Goal: Task Accomplishment & Management: Manage account settings

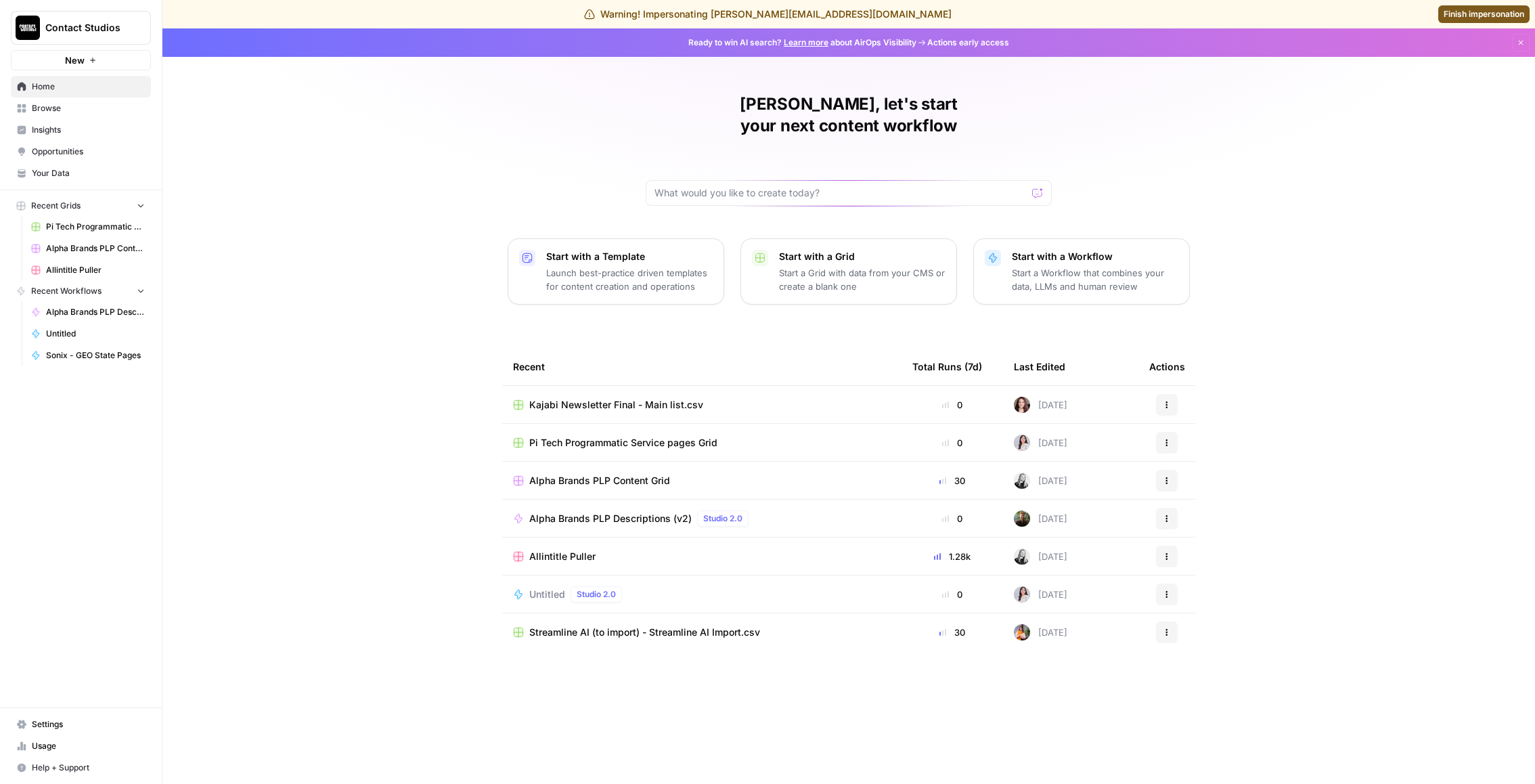
click at [85, 716] on link "Settings" at bounding box center [81, 724] width 140 height 22
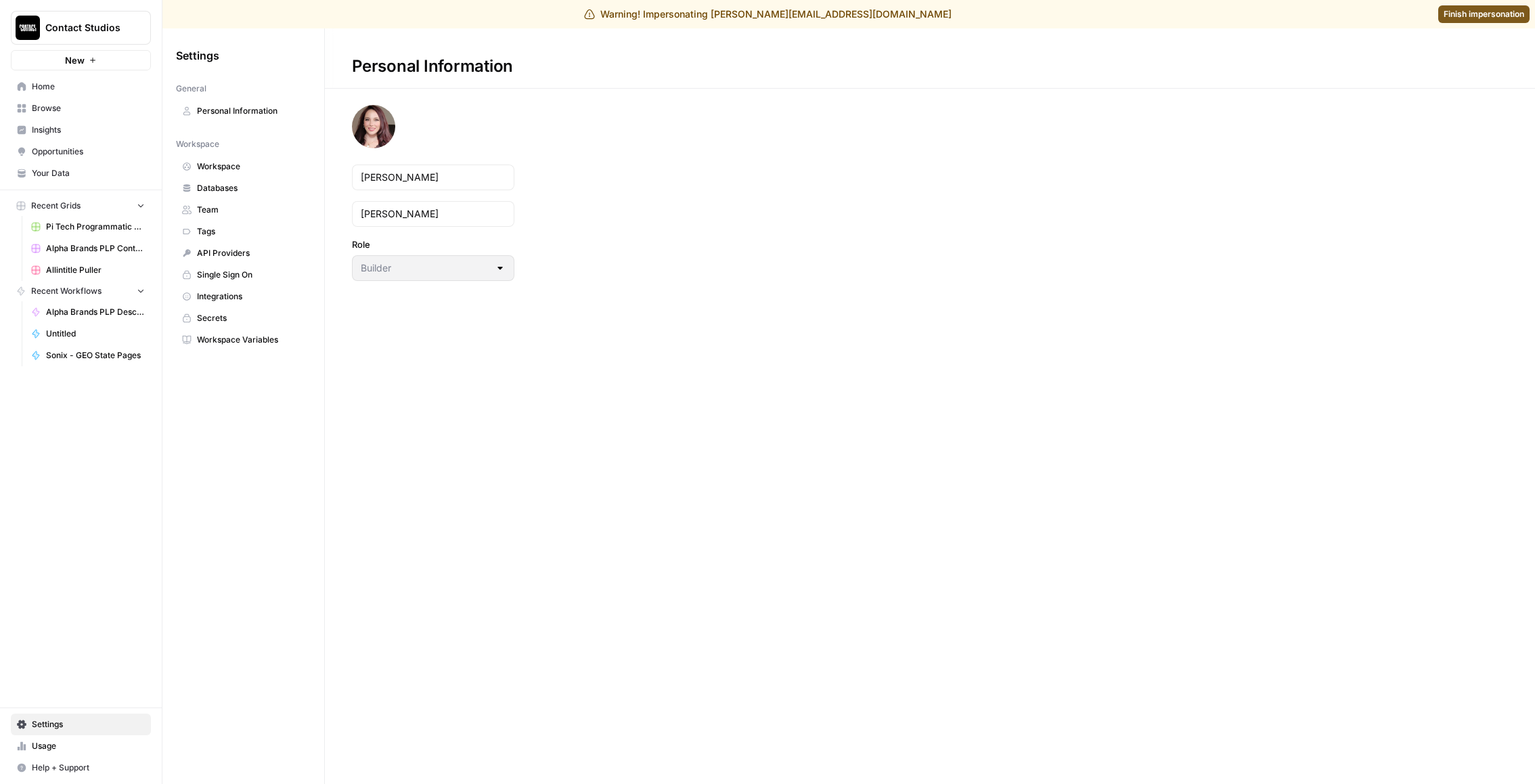
click at [250, 199] on link "Team" at bounding box center [243, 209] width 135 height 22
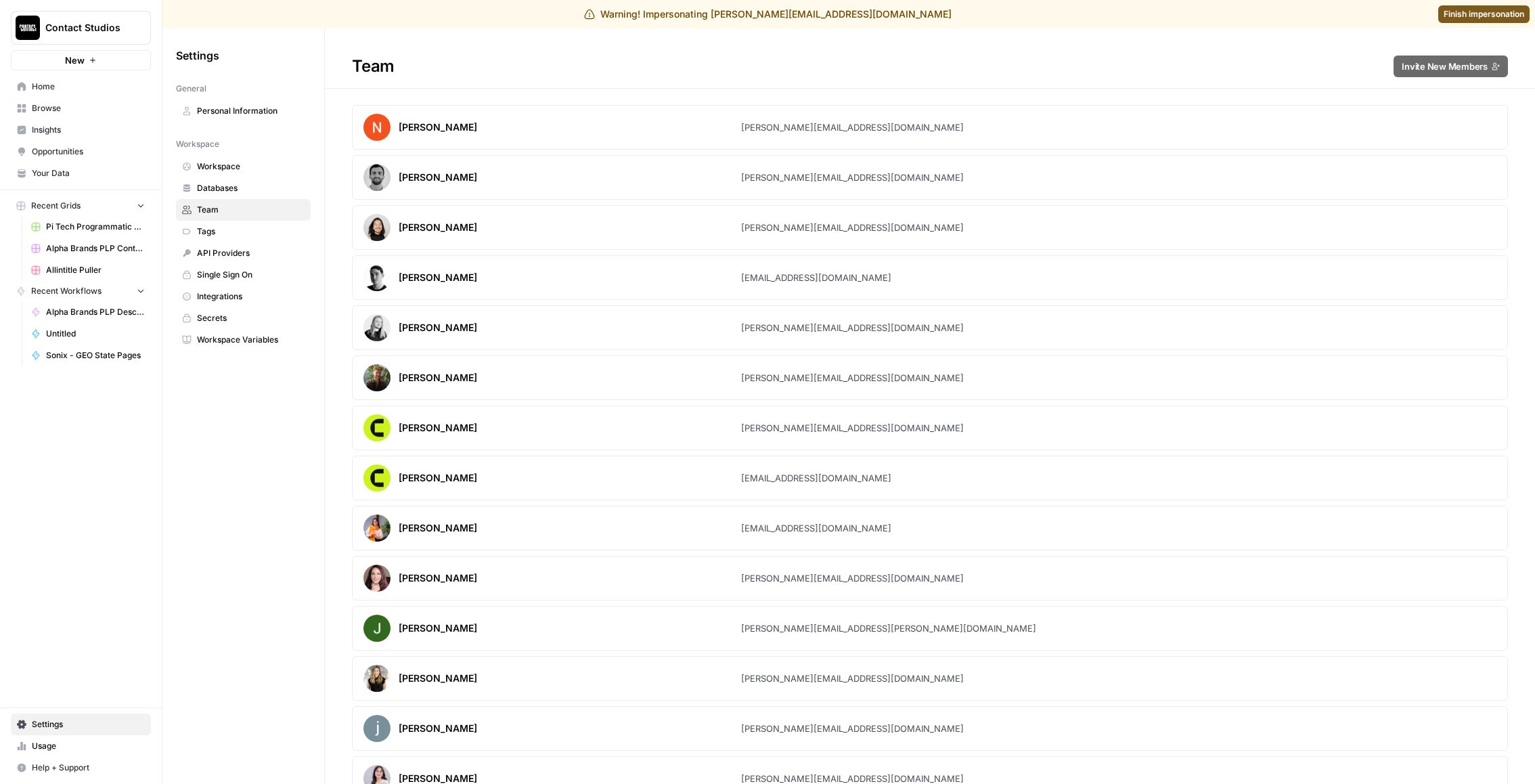
click at [1460, 19] on span "Finish impersonation" at bounding box center [1483, 15] width 81 height 12
